Goal: Transaction & Acquisition: Purchase product/service

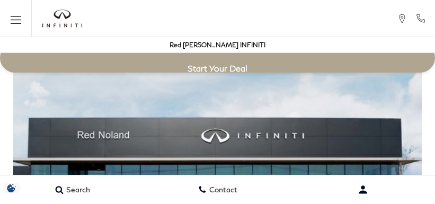
scroll to position [1737, 0]
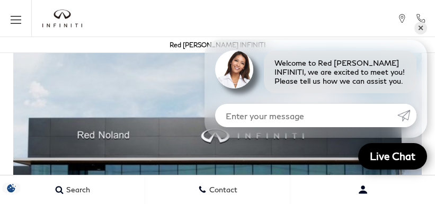
scroll to position [1784, 0]
